Goal: Navigation & Orientation: Find specific page/section

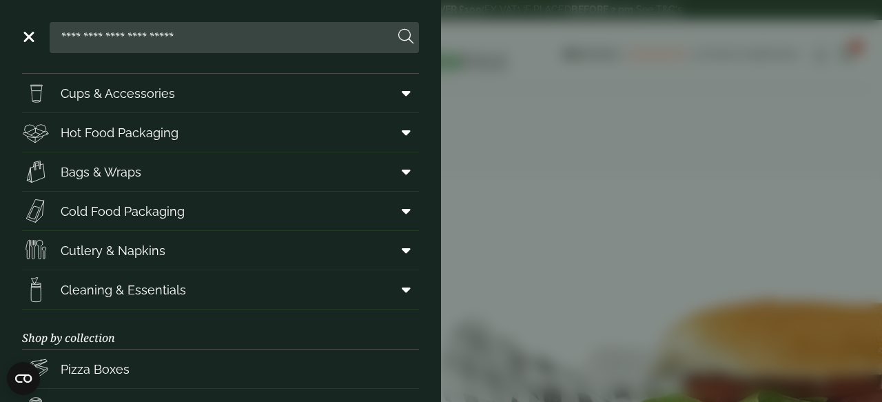
scroll to position [66, 0]
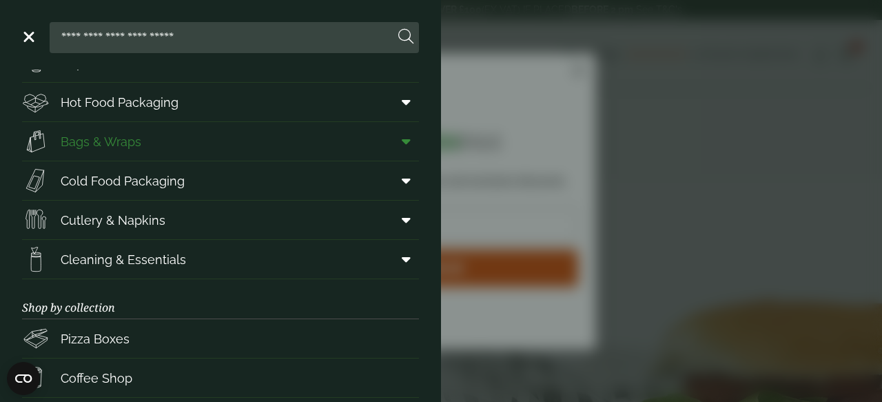
click at [369, 123] on link "Bags & Wraps" at bounding box center [220, 141] width 397 height 39
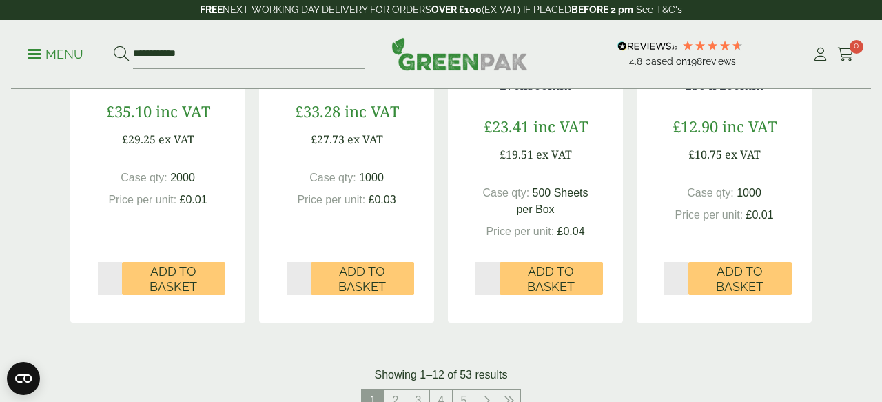
scroll to position [1507, 0]
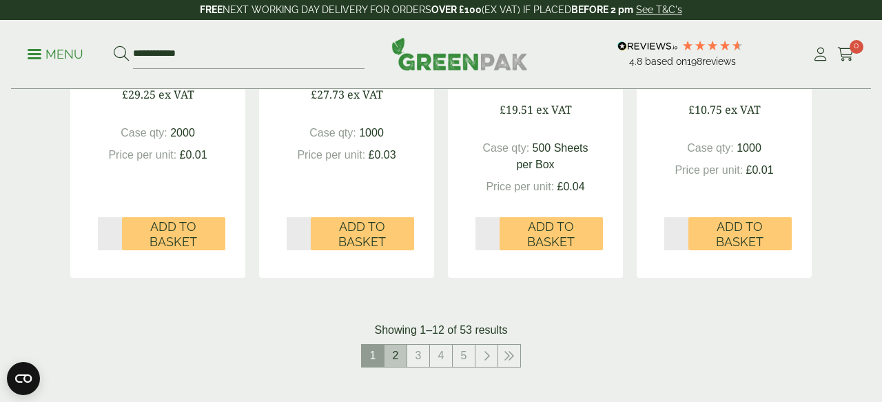
click at [400, 345] on link "2" at bounding box center [396, 356] width 22 height 22
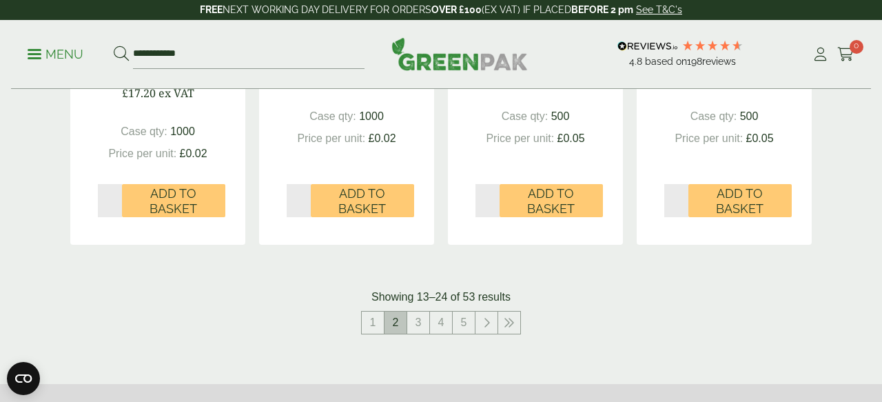
click at [399, 325] on span "2" at bounding box center [396, 323] width 22 height 22
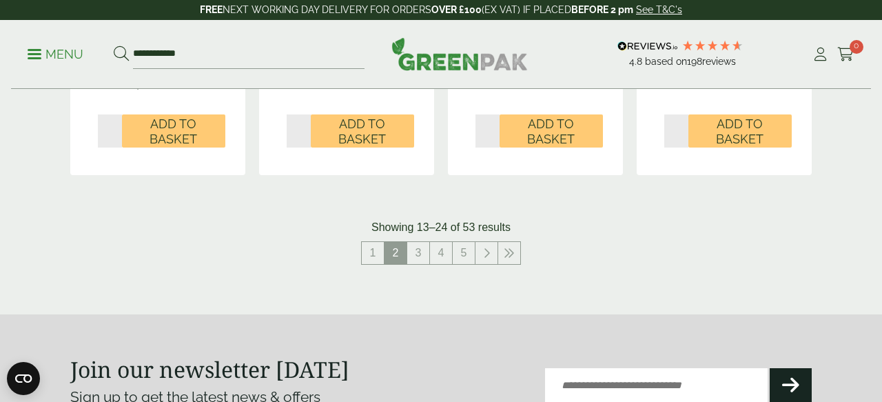
scroll to position [1583, 0]
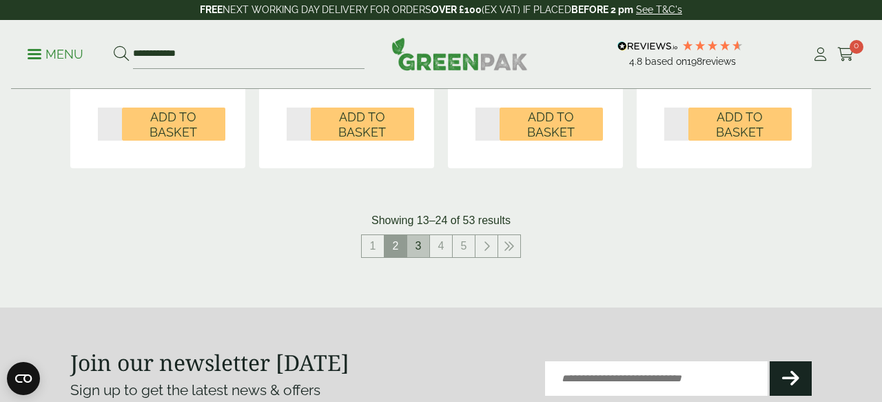
click at [421, 243] on link "3" at bounding box center [418, 246] width 22 height 22
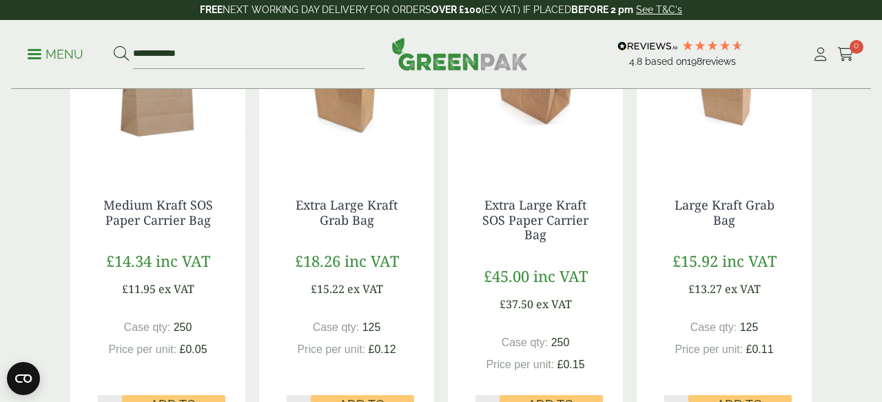
scroll to position [1549, 0]
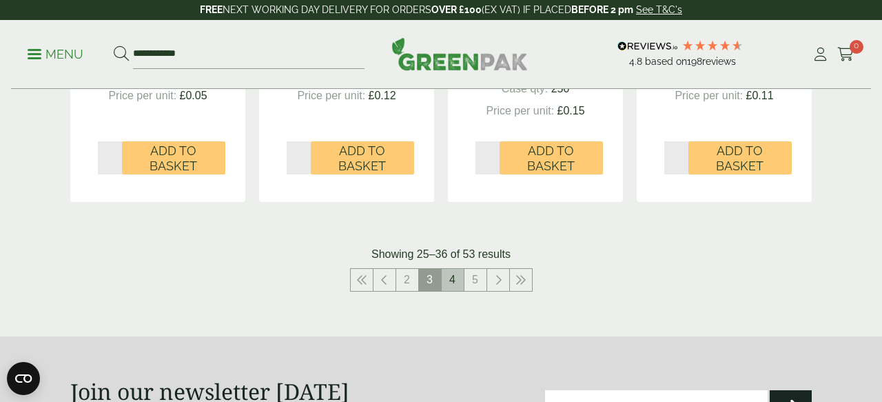
click at [453, 287] on link "4" at bounding box center [453, 280] width 22 height 22
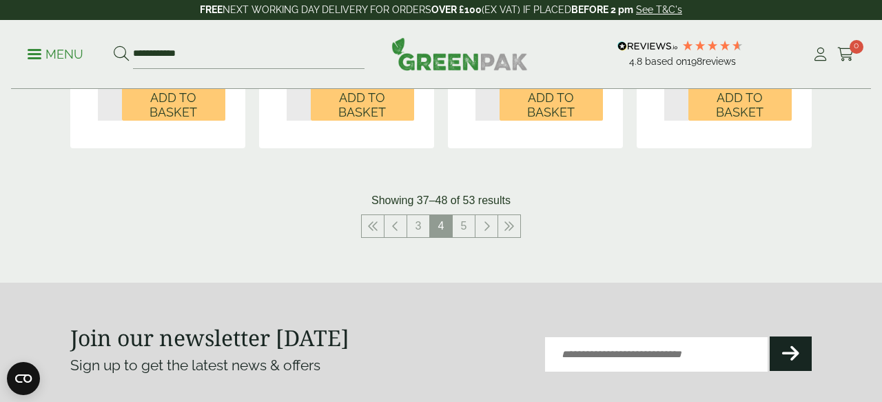
scroll to position [1587, 0]
click at [463, 223] on link "5" at bounding box center [464, 227] width 22 height 22
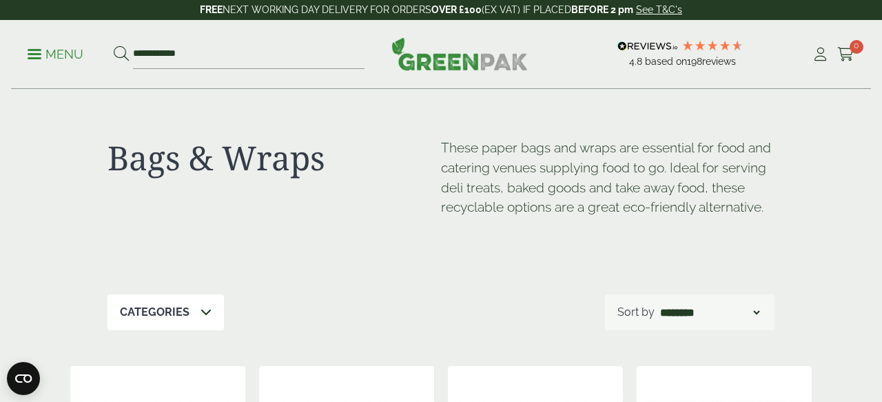
click at [34, 56] on p "Menu" at bounding box center [56, 54] width 56 height 17
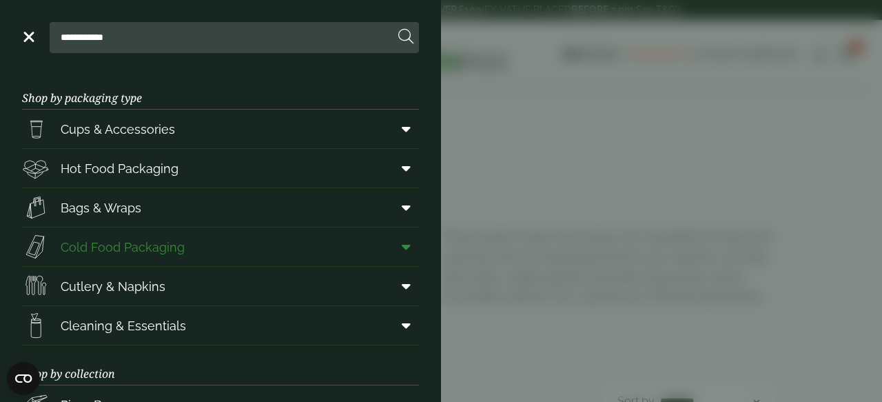
click at [376, 247] on link "Cold Food Packaging" at bounding box center [220, 246] width 397 height 39
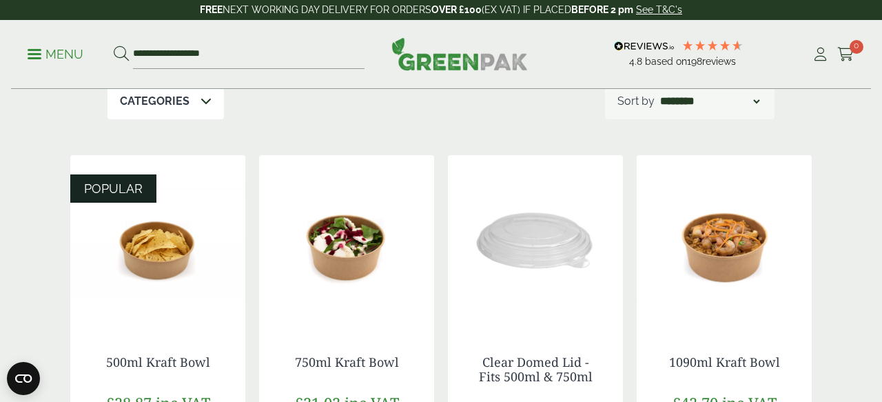
scroll to position [203, 0]
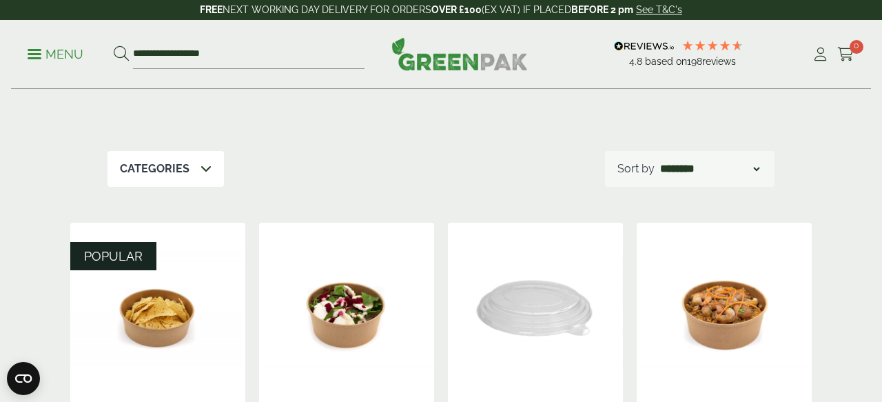
click at [194, 162] on div "Categories" at bounding box center [166, 169] width 116 height 36
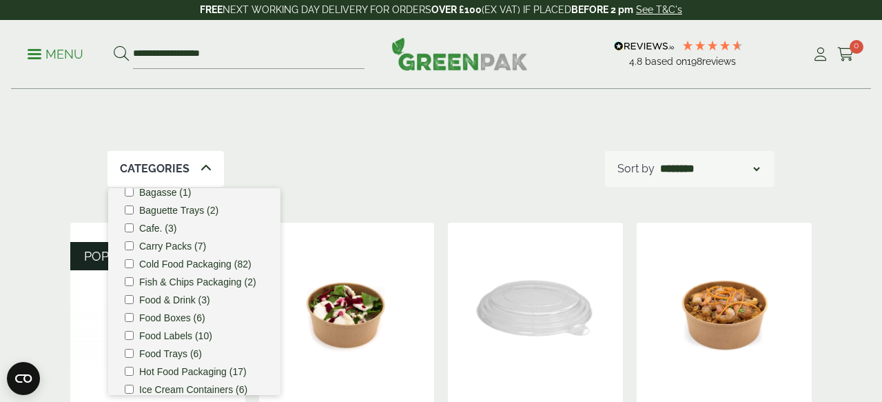
scroll to position [4, 0]
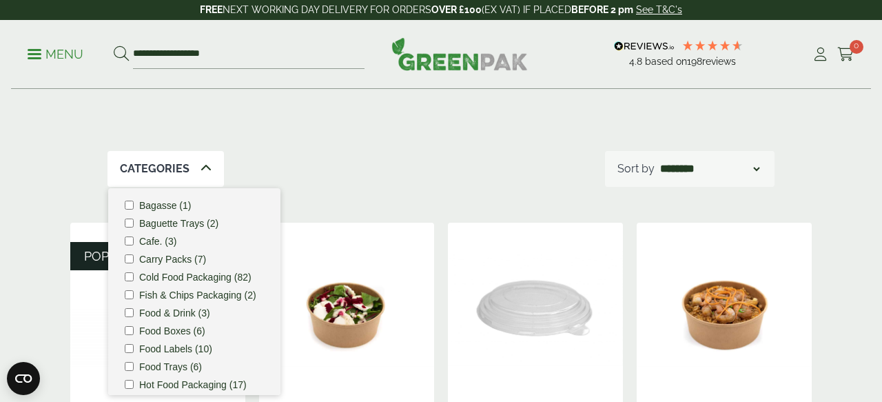
click at [167, 261] on label "Carry Packs (7)" at bounding box center [172, 259] width 67 height 10
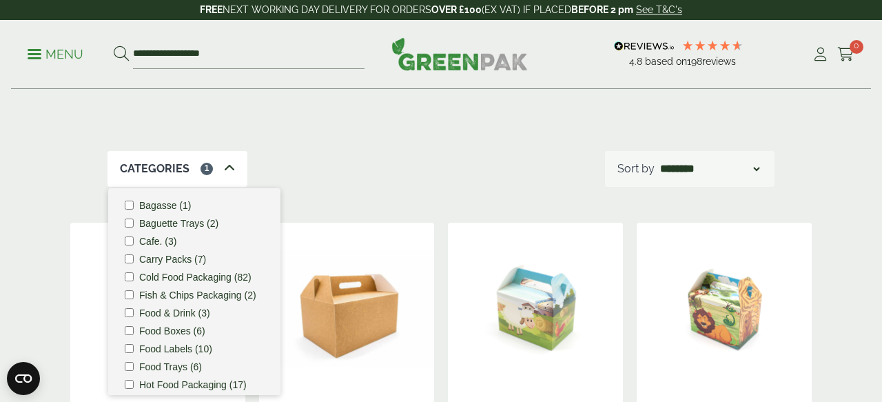
click at [445, 152] on div "Categories 1 Bagasse (1) Baguette Trays (2) Cafe. (3) Carry Packs (7) Cold Food…" at bounding box center [441, 169] width 667 height 36
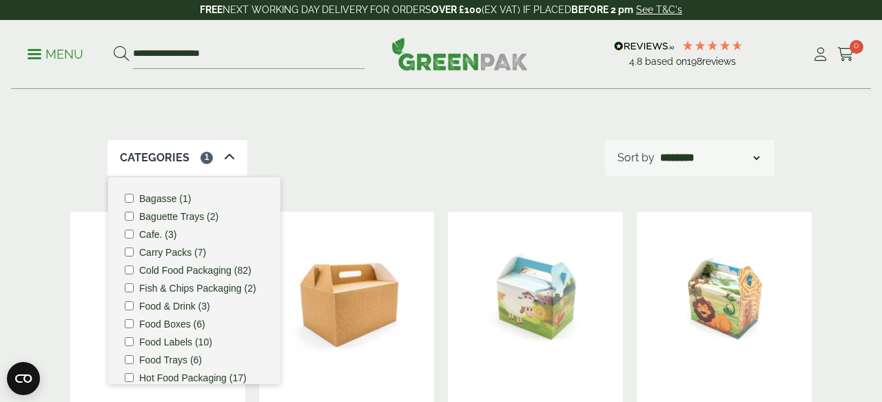
click at [238, 161] on div "Categories 1" at bounding box center [178, 158] width 140 height 36
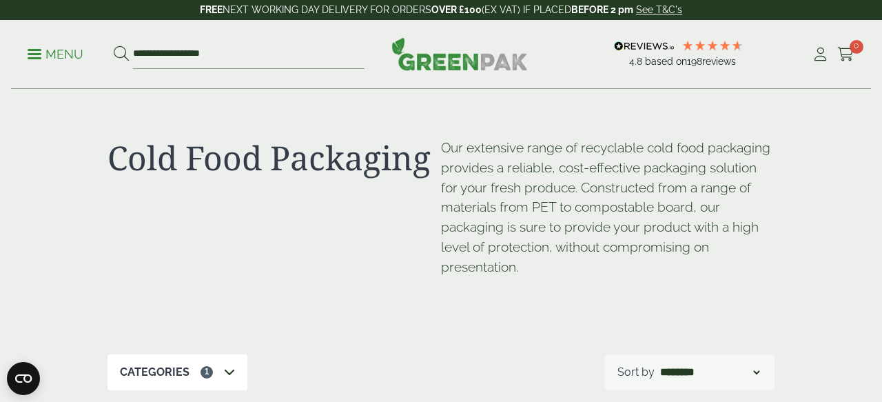
click at [57, 56] on p "Menu" at bounding box center [56, 54] width 56 height 17
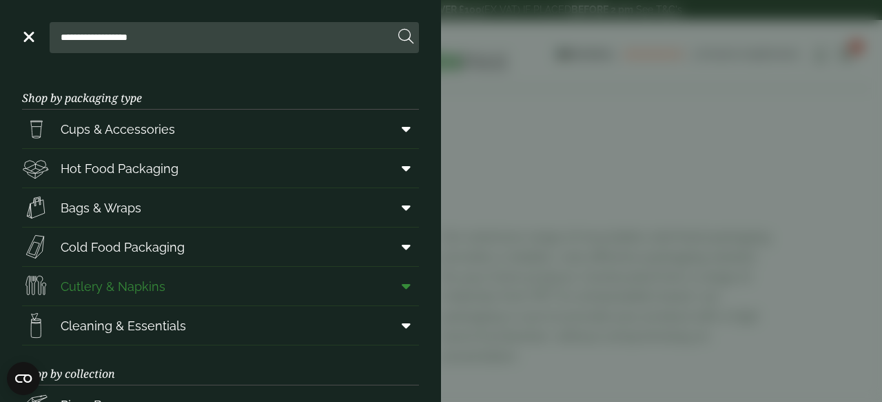
click at [218, 288] on link "Cutlery & Napkins" at bounding box center [220, 286] width 397 height 39
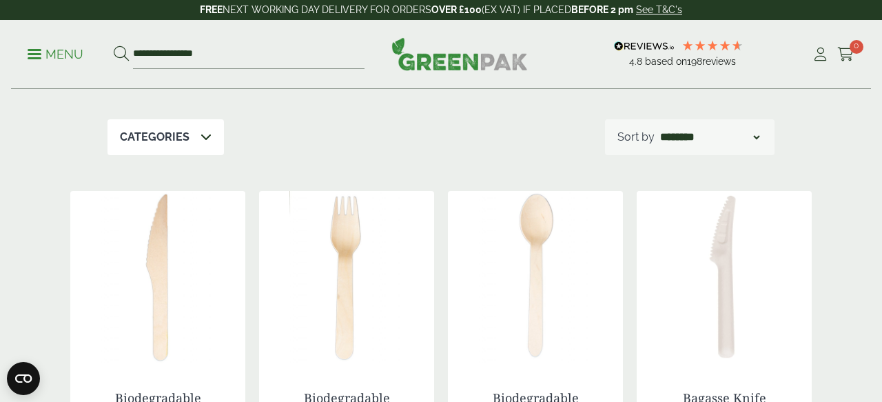
click at [209, 131] on icon at bounding box center [206, 136] width 11 height 11
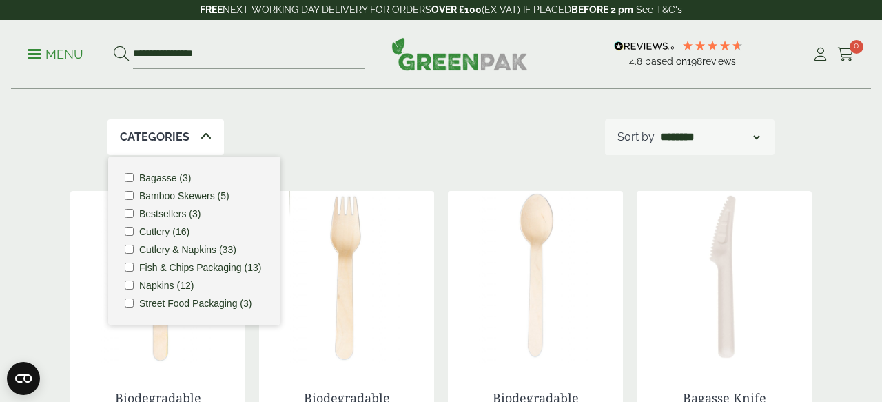
click at [161, 306] on label "Street Food Packaging (3)" at bounding box center [195, 303] width 112 height 10
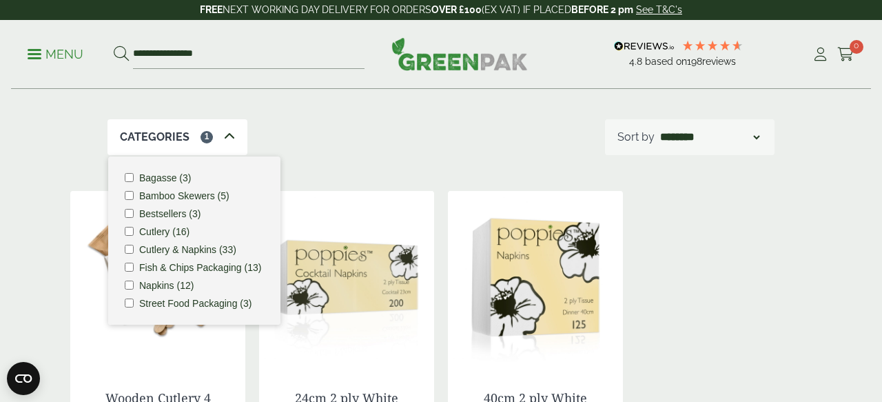
click at [225, 139] on icon at bounding box center [229, 136] width 11 height 11
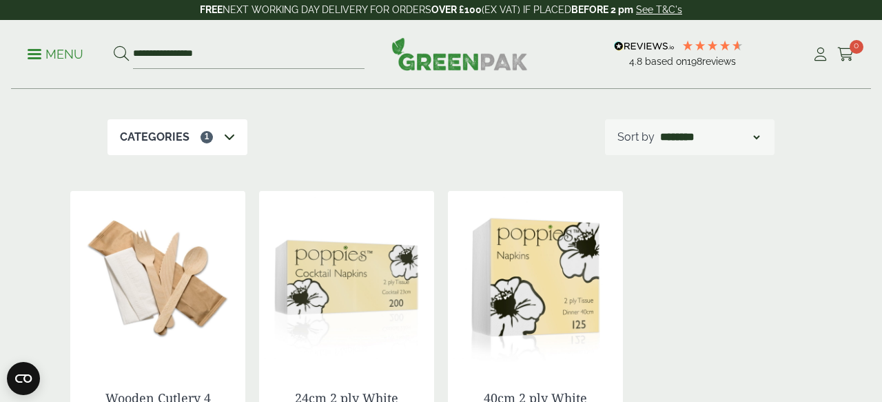
click at [52, 57] on p "Menu" at bounding box center [56, 54] width 56 height 17
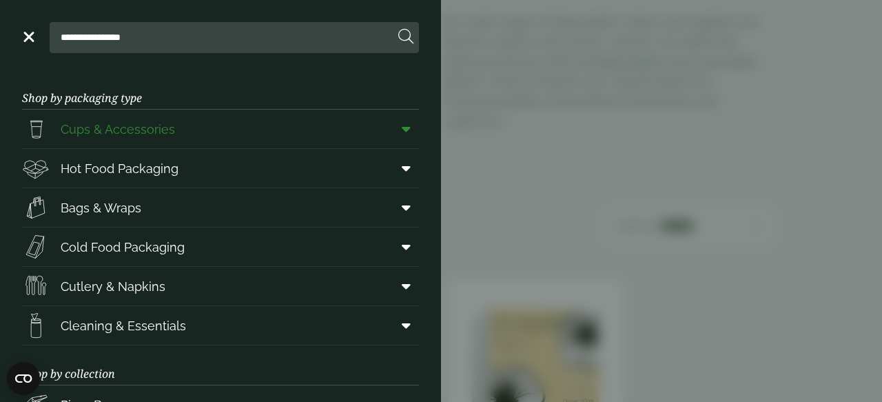
click at [404, 122] on icon at bounding box center [406, 129] width 9 height 14
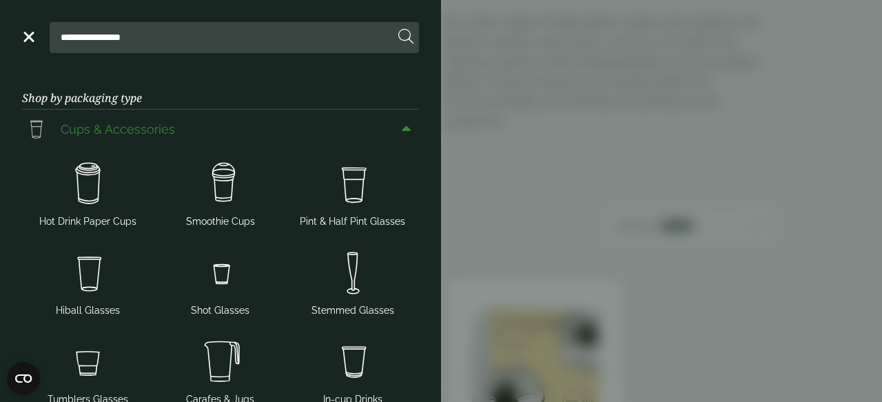
click at [405, 128] on icon at bounding box center [406, 129] width 9 height 14
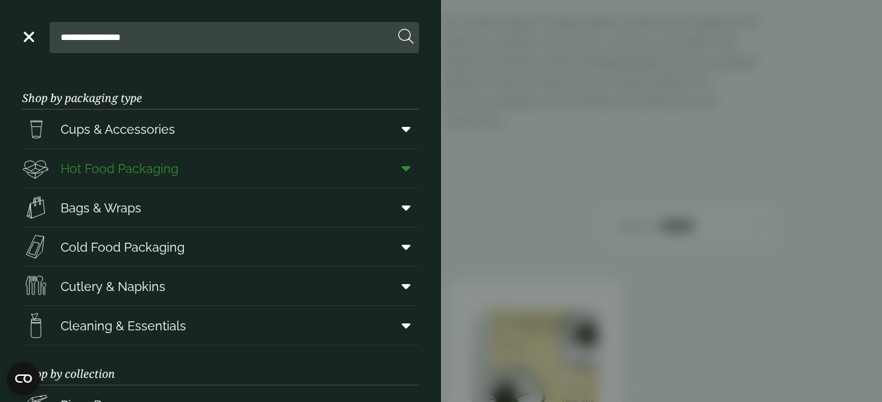
click at [410, 176] on span at bounding box center [403, 168] width 31 height 26
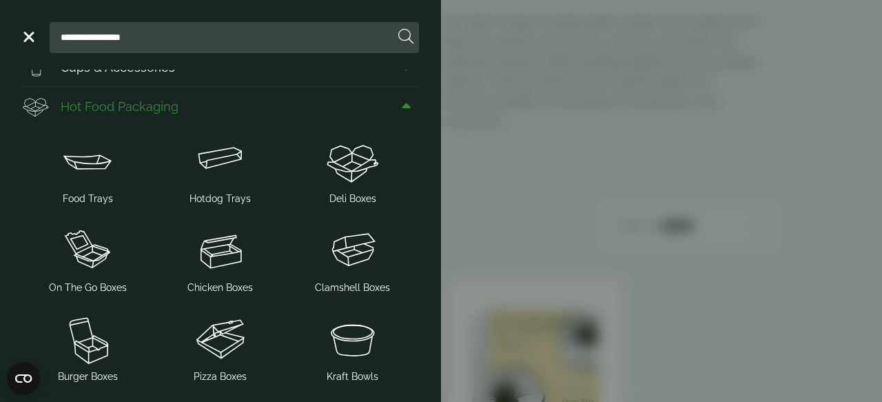
scroll to position [51, 0]
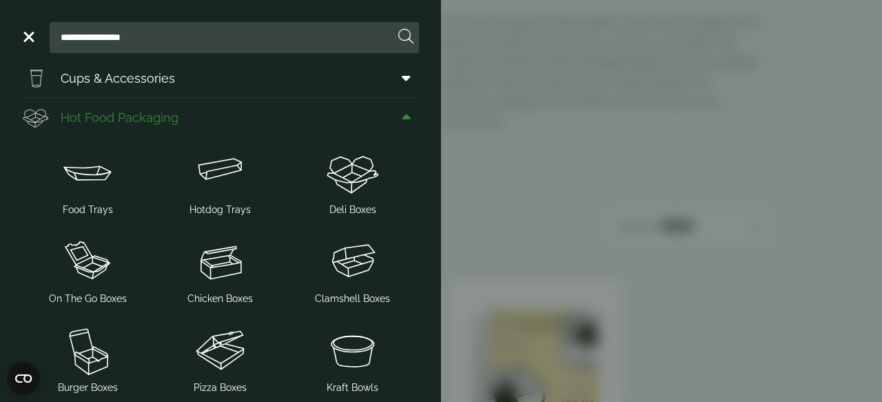
click at [402, 113] on icon at bounding box center [406, 117] width 9 height 14
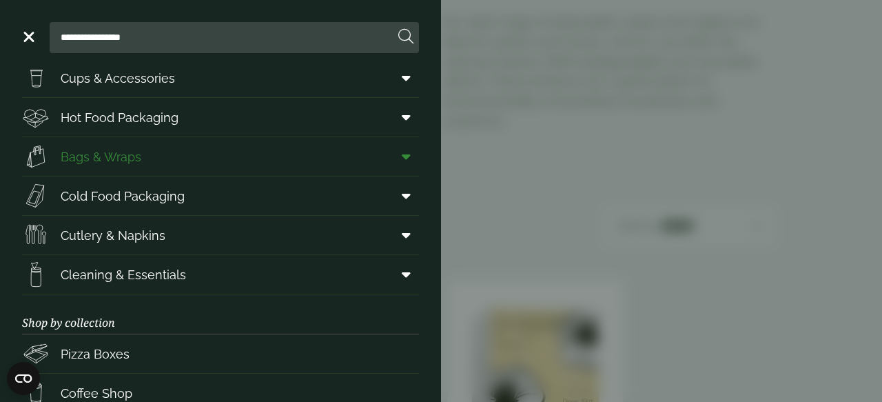
click at [405, 150] on icon at bounding box center [406, 157] width 9 height 14
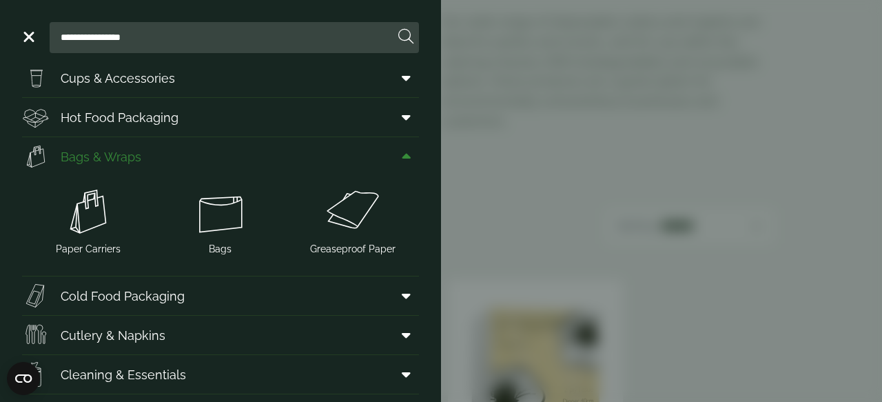
scroll to position [71, 0]
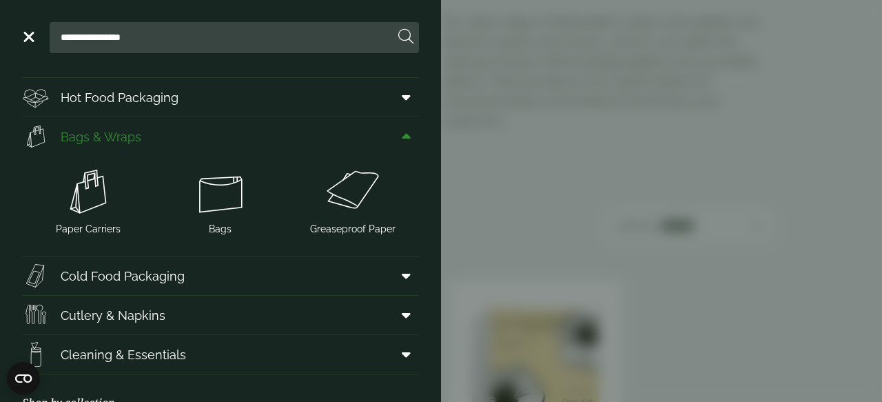
click at [402, 131] on icon at bounding box center [406, 137] width 9 height 14
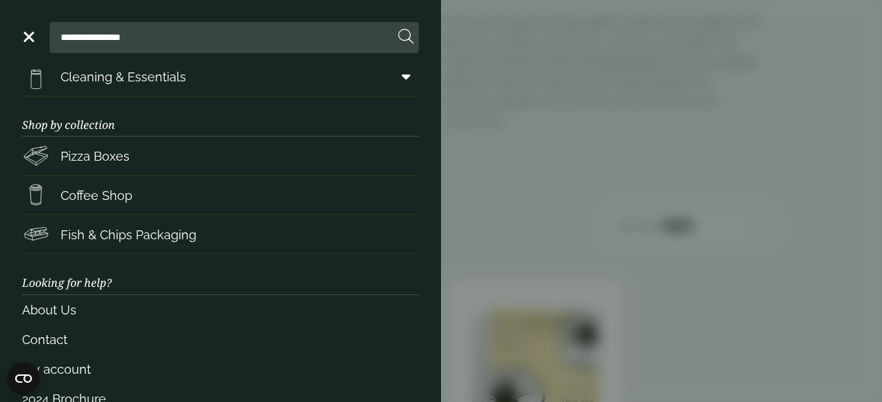
scroll to position [265, 0]
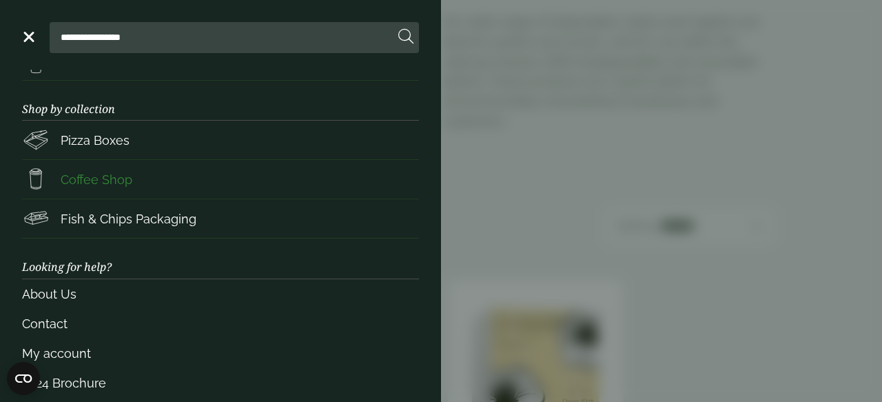
click at [101, 169] on span "Coffee Shop" at bounding box center [77, 179] width 110 height 28
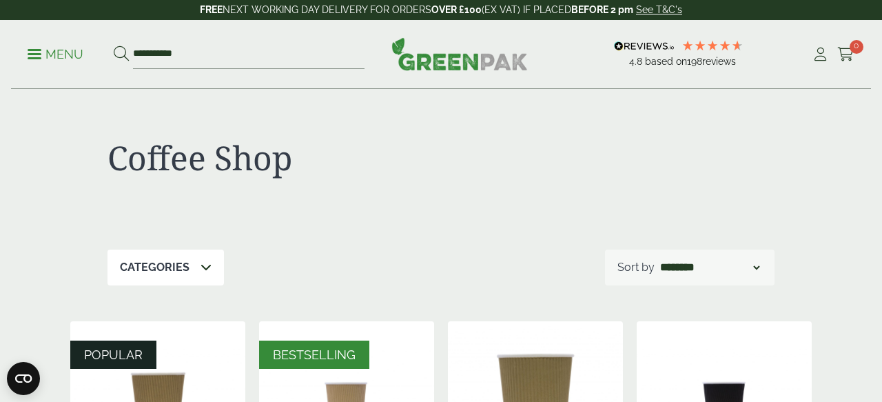
click at [59, 52] on p "Menu" at bounding box center [56, 54] width 56 height 17
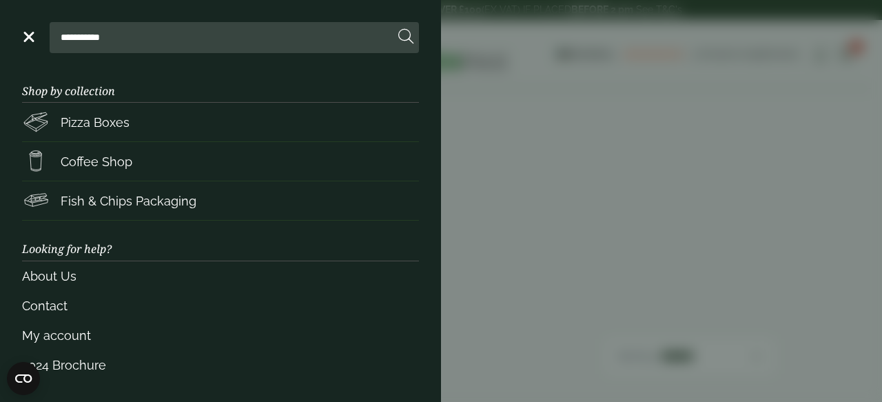
scroll to position [278, 0]
